Goal: Use online tool/utility

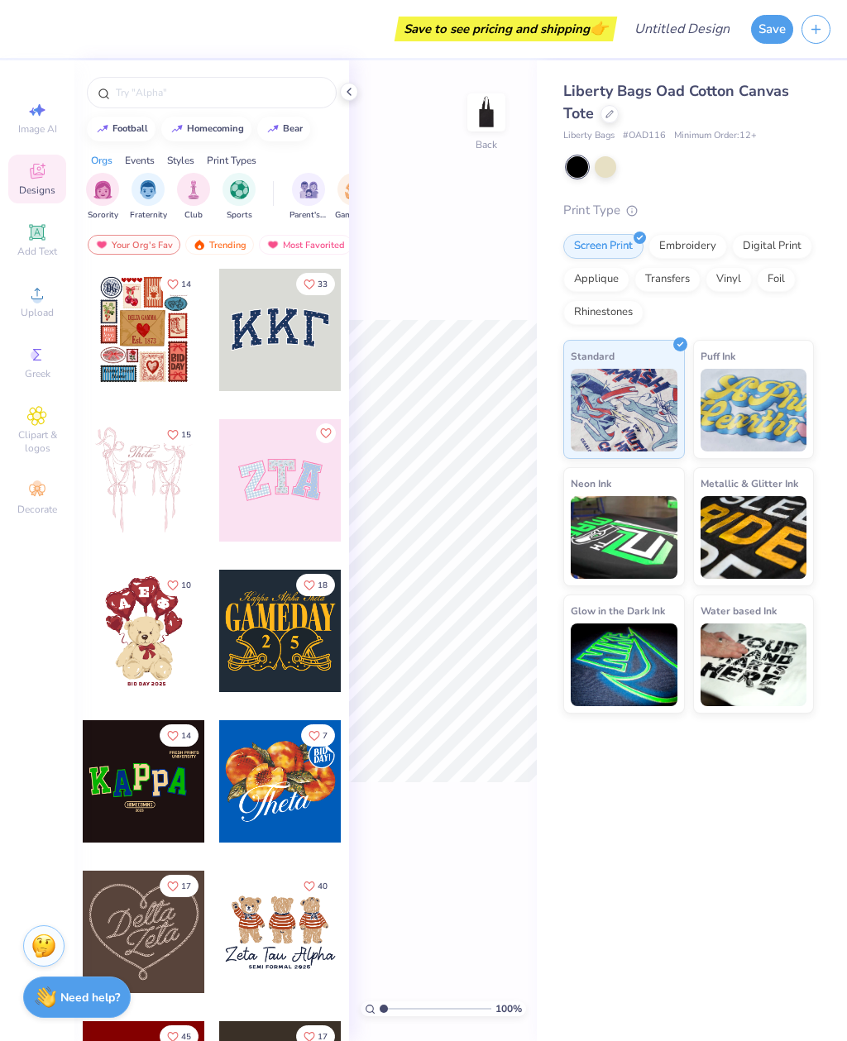
click at [346, 90] on icon at bounding box center [348, 91] width 13 height 13
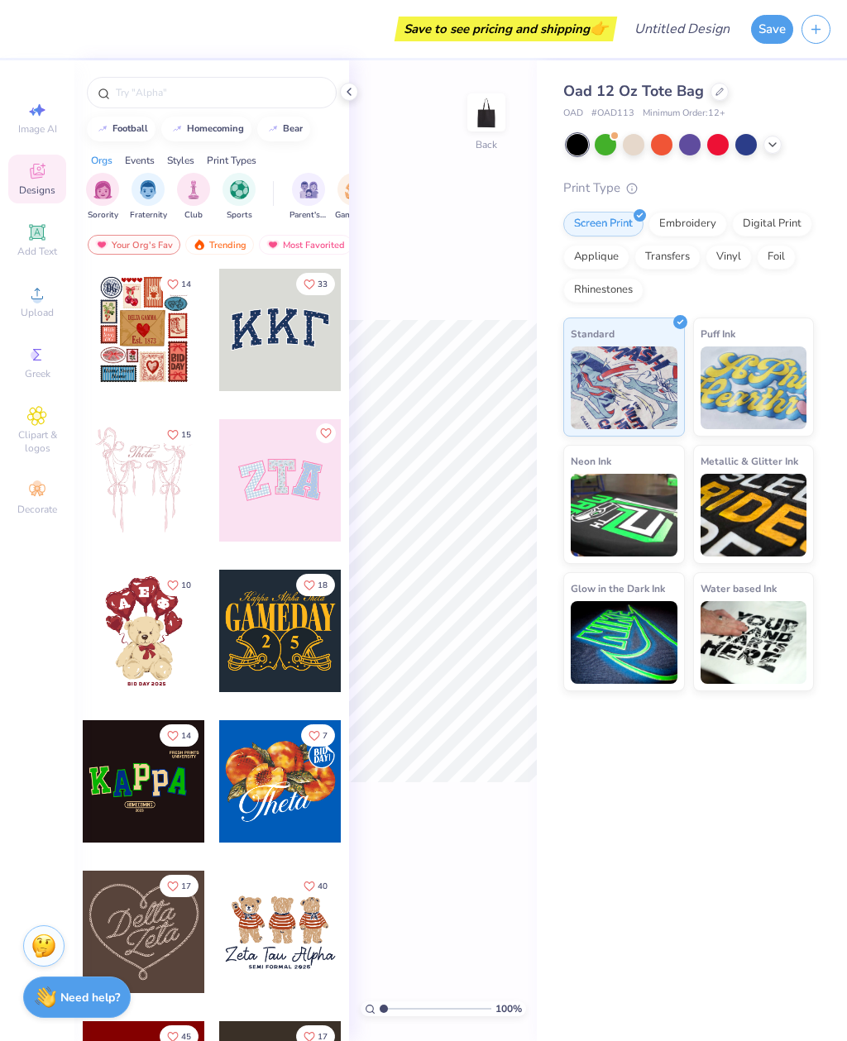
click at [151, 243] on div "Your Org's Fav" at bounding box center [134, 245] width 93 height 20
click at [165, 379] on div at bounding box center [144, 330] width 122 height 122
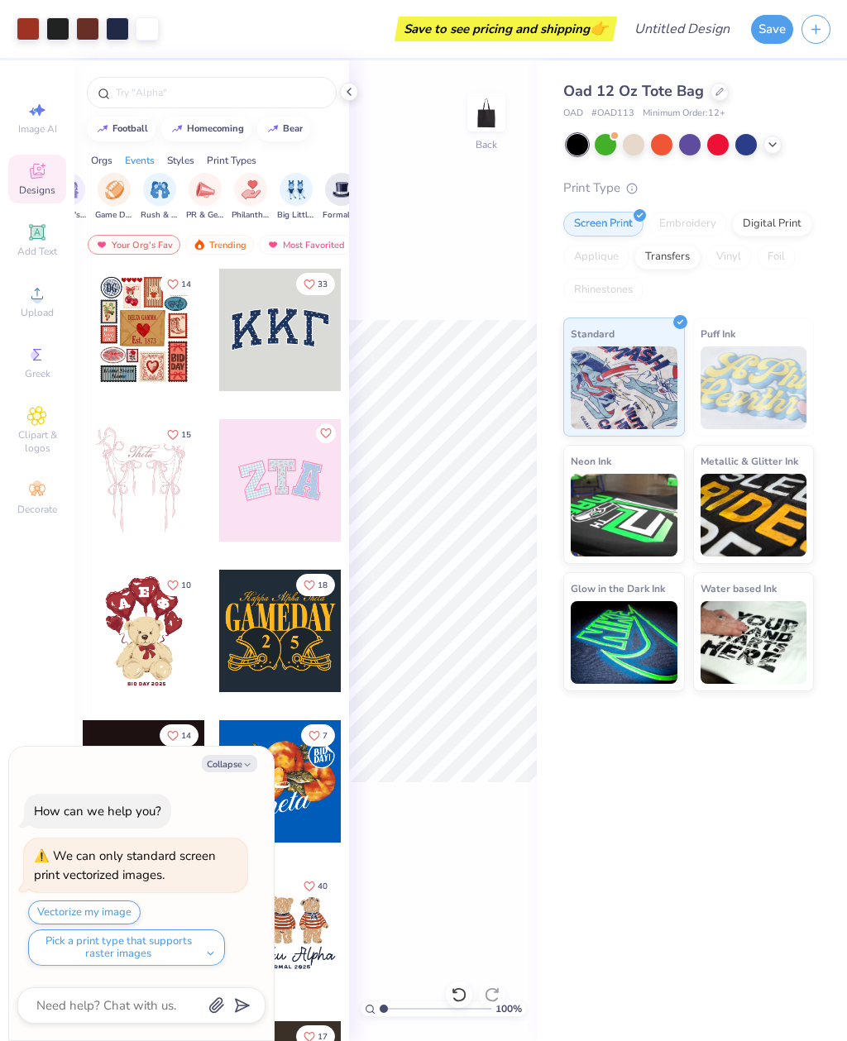
type textarea "x"
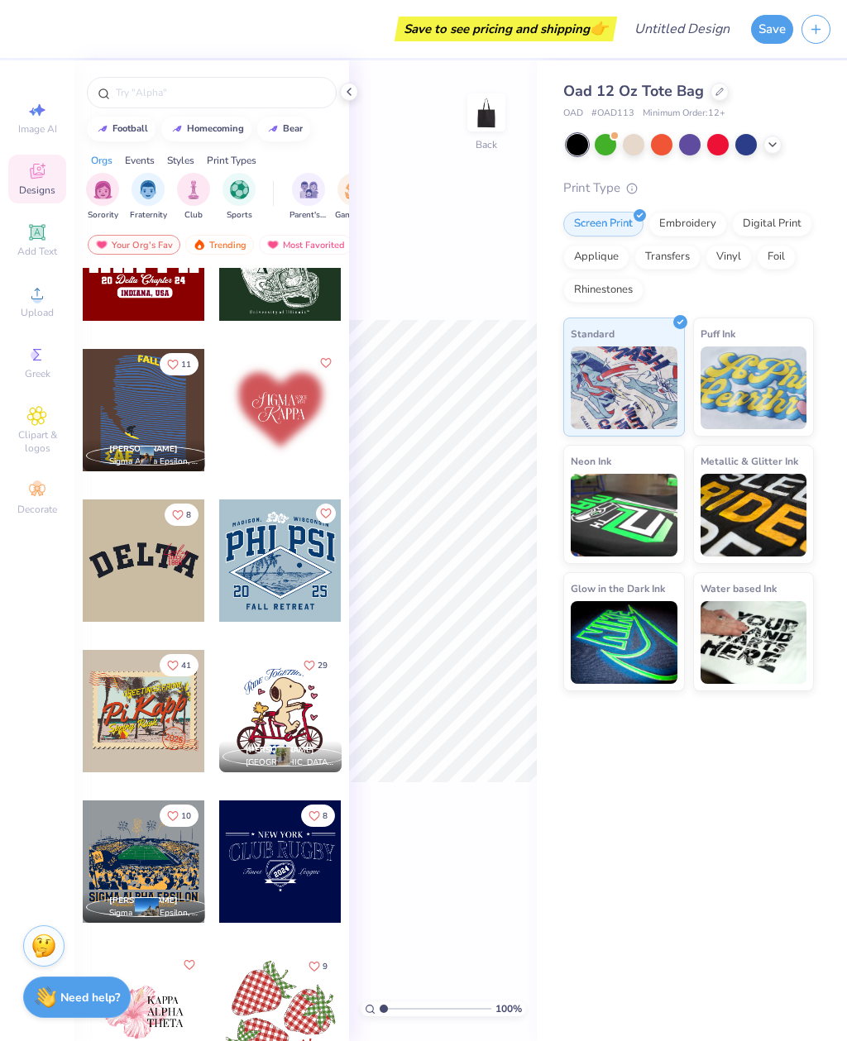
scroll to position [4177, 0]
